Goal: Check status

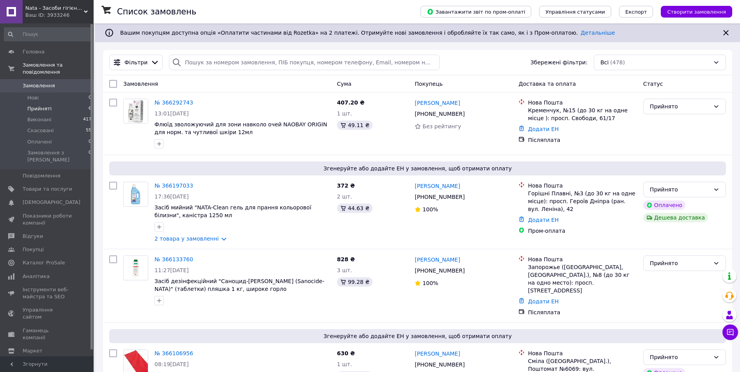
click at [44, 105] on span "Прийняті" at bounding box center [39, 108] width 24 height 7
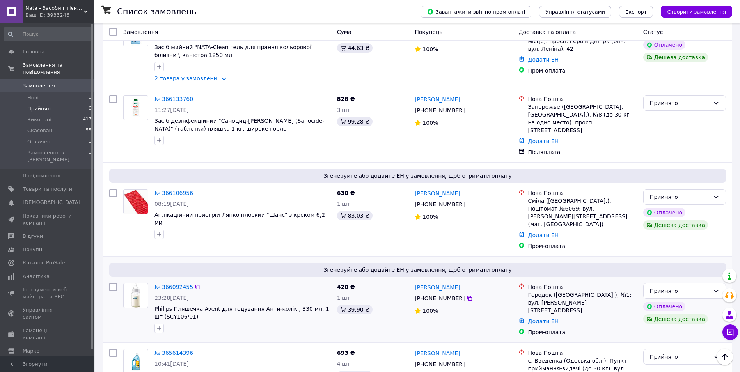
scroll to position [215, 0]
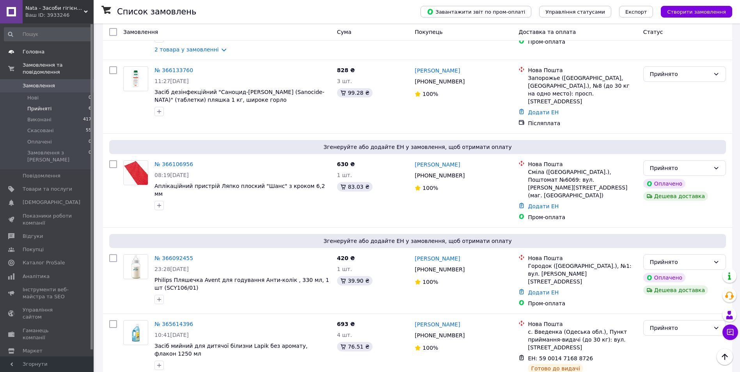
click at [33, 53] on span "Головна" at bounding box center [34, 51] width 22 height 7
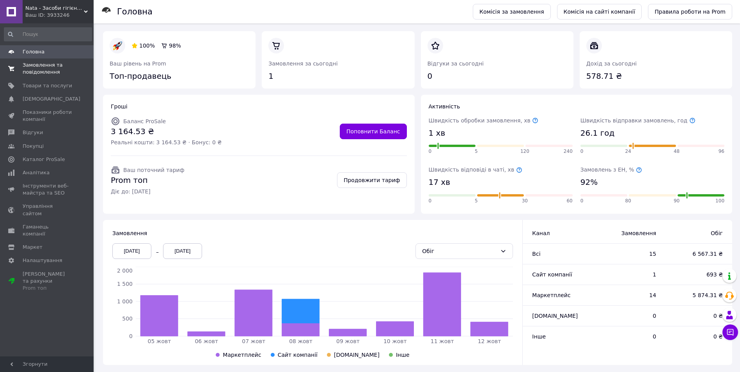
click at [32, 69] on span "Замовлення та повідомлення" at bounding box center [48, 69] width 50 height 14
